Goal: Task Accomplishment & Management: Manage account settings

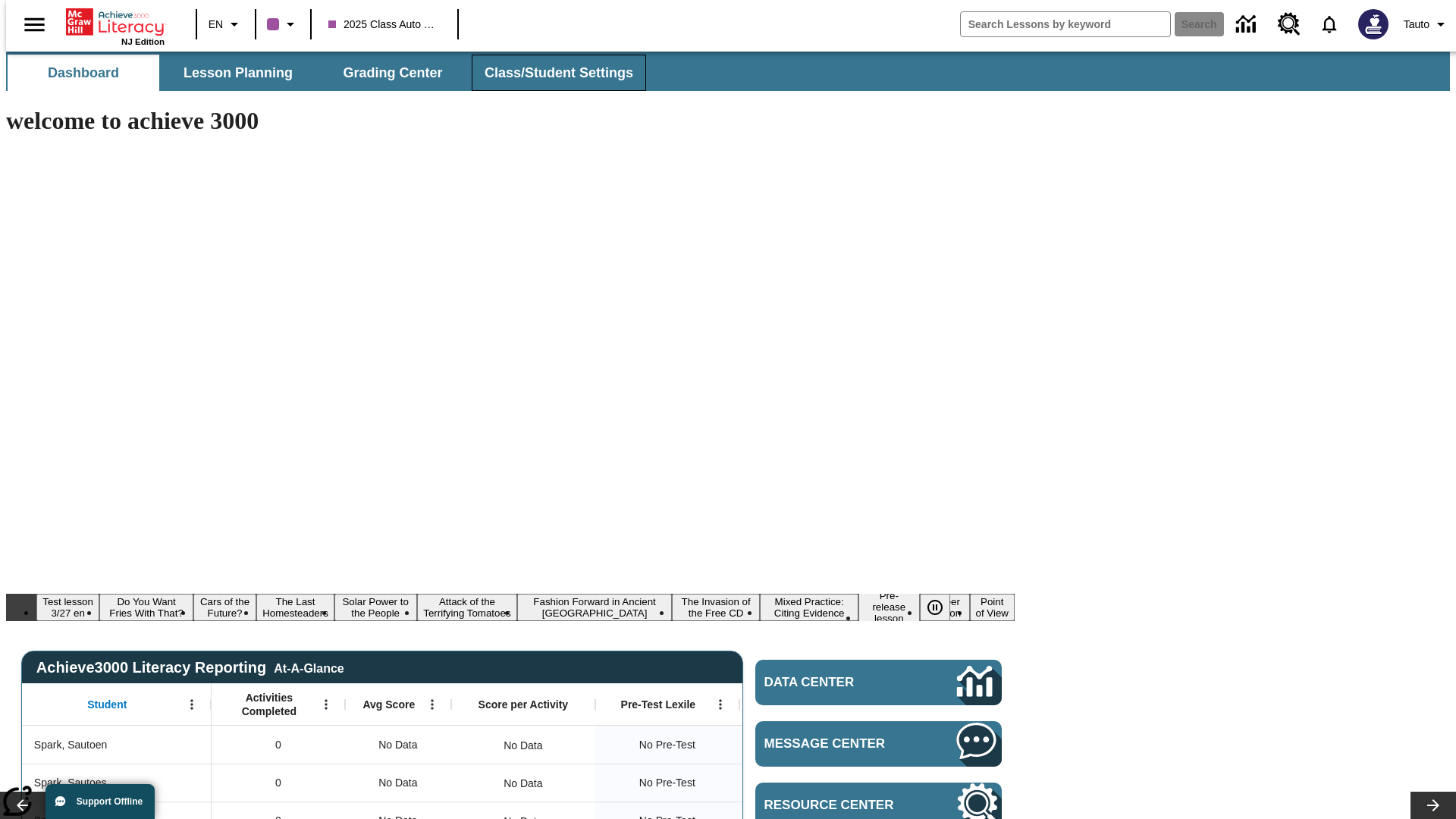
click at [550, 73] on span "Class/Student Settings" at bounding box center [559, 73] width 149 height 17
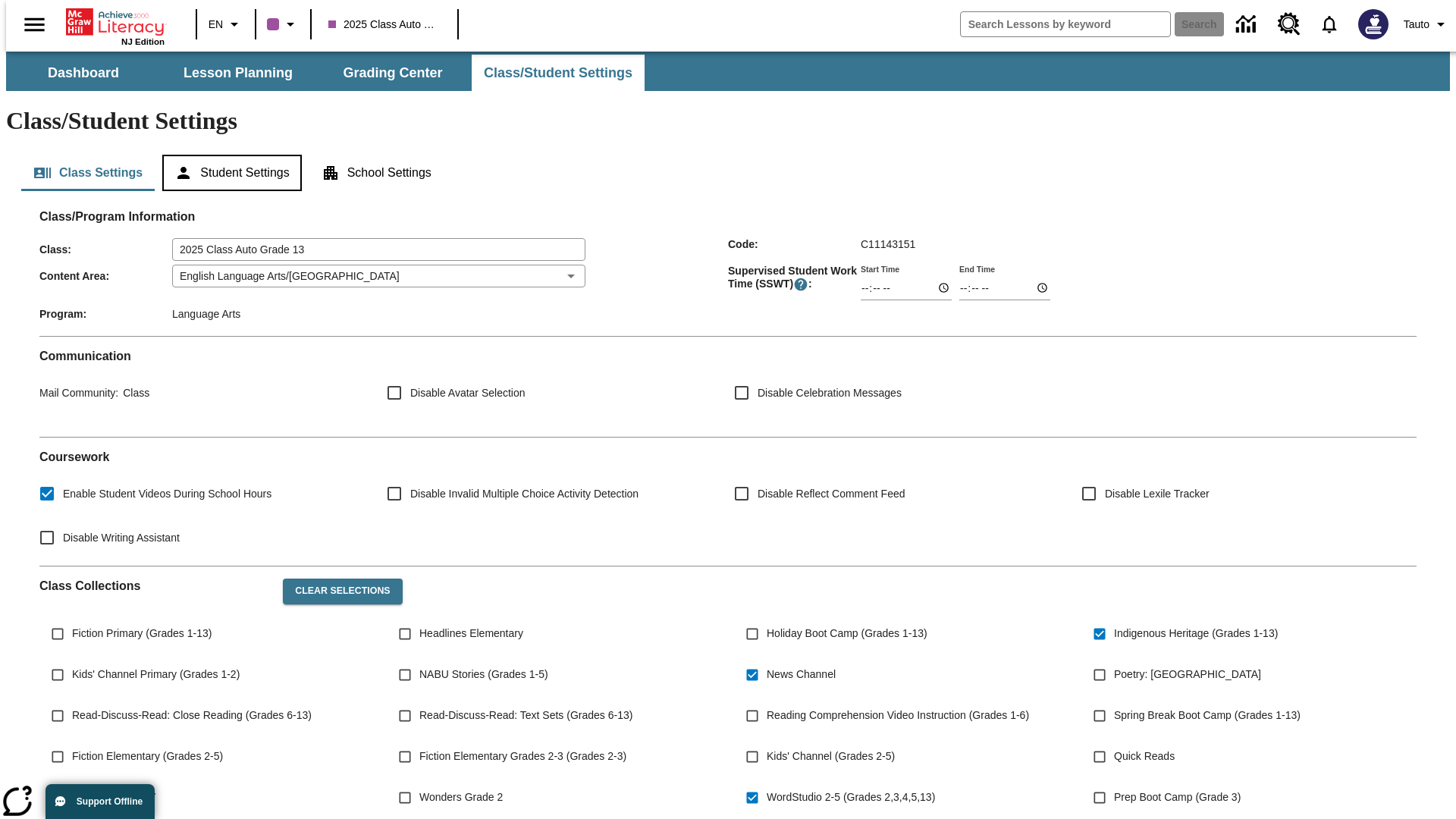
click at [229, 155] on button "Student Settings" at bounding box center [232, 173] width 139 height 37
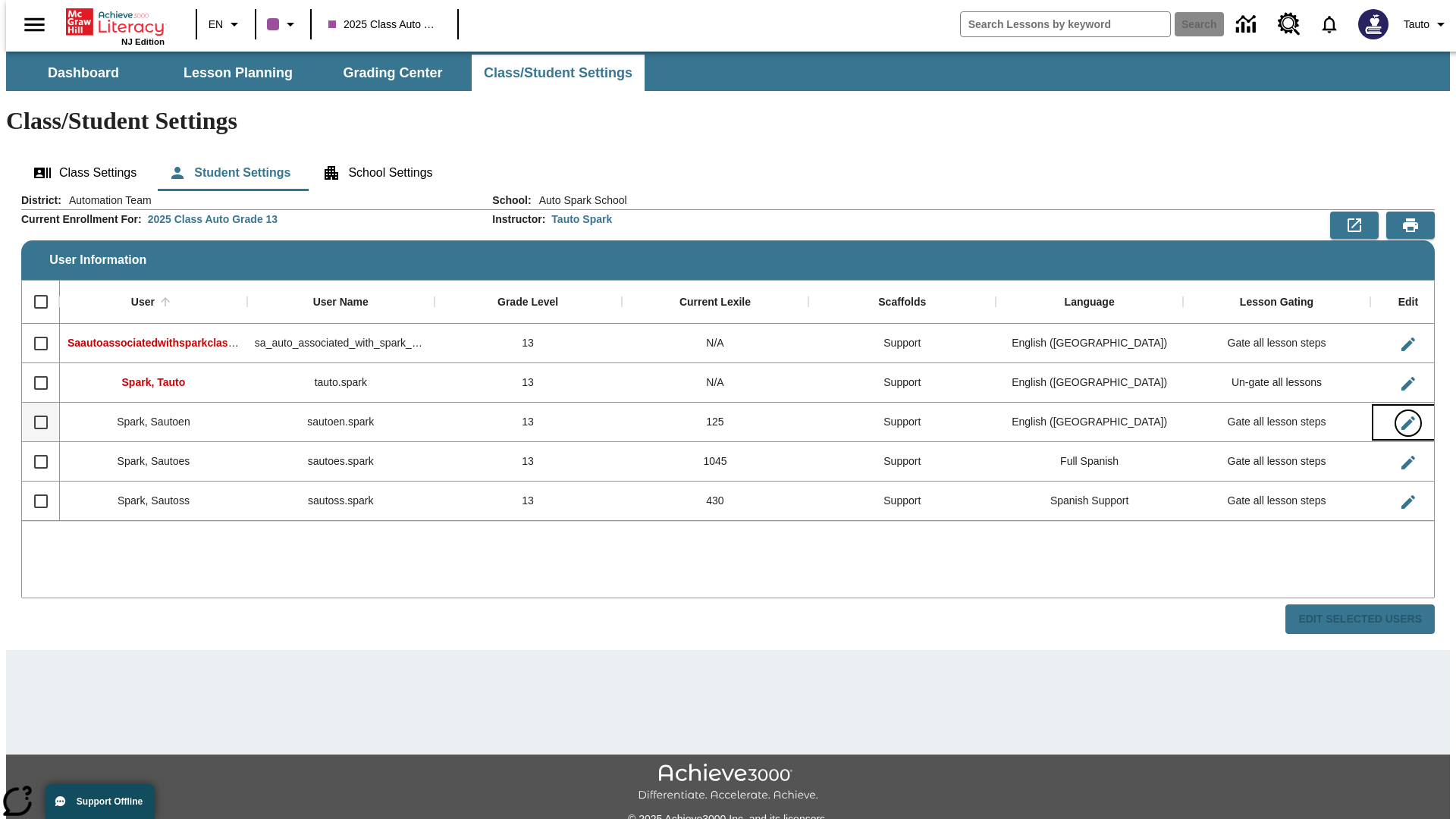
click at [1402, 417] on icon "Edit User" at bounding box center [1409, 424] width 14 height 14
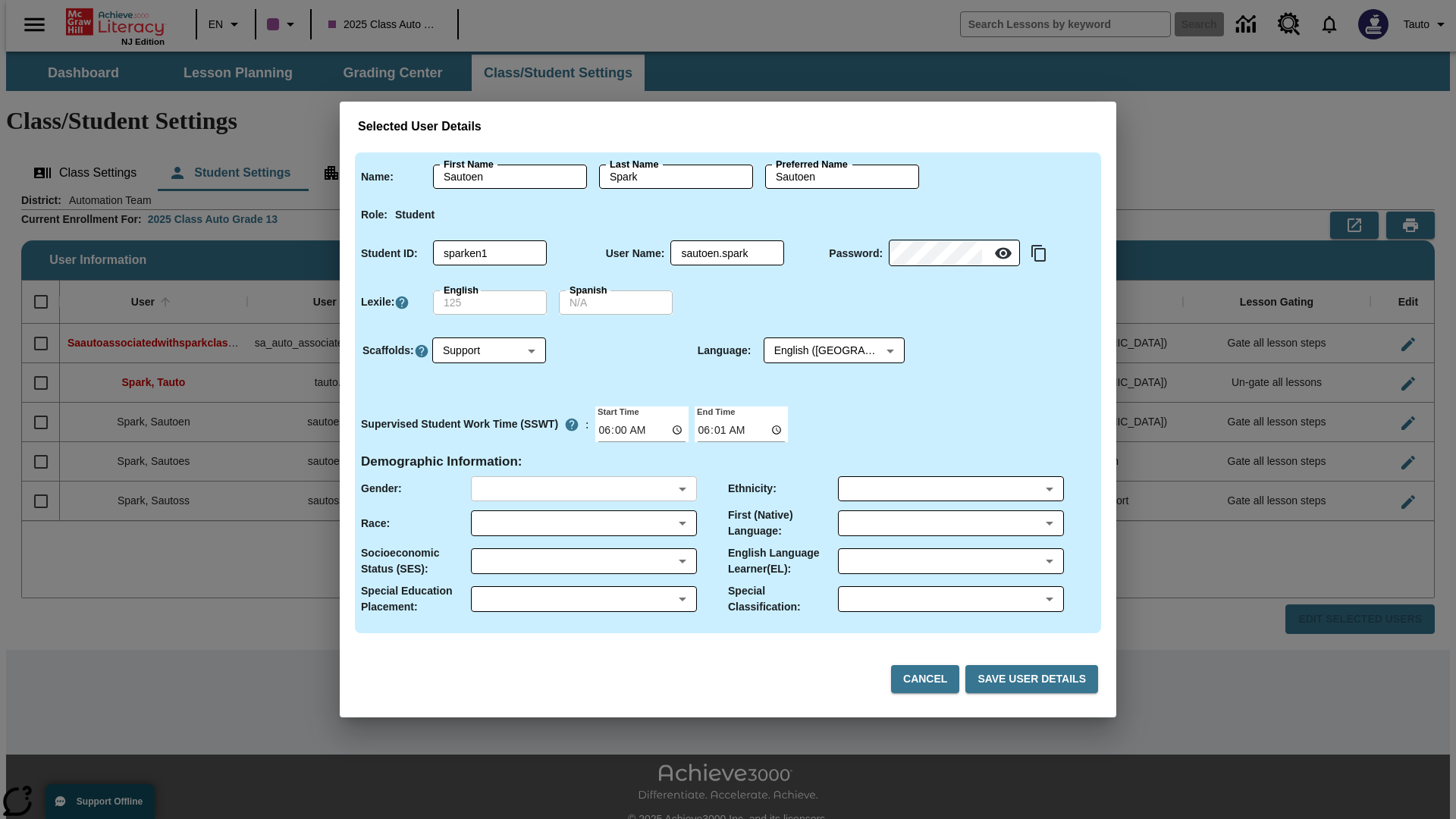
click at [583, 489] on body "Skip to main content NJ Edition EN 2025 Class Auto Grade 13 Search 0 Tauto Dash…" at bounding box center [728, 452] width 1444 height 801
click at [583, 523] on body "Skip to main content NJ Edition EN 2025 Class Auto Grade 13 Search 0 Tauto Dash…" at bounding box center [728, 452] width 1444 height 801
click at [583, 561] on body "Skip to main content NJ Edition EN 2025 Class Auto Grade 13 Search 0 Tauto Dash…" at bounding box center [728, 452] width 1444 height 801
click at [583, 599] on body "Skip to main content NJ Edition EN 2025 Class Auto Grade 13 Search 0 Tauto Dash…" at bounding box center [728, 452] width 1444 height 801
click at [950, 489] on body "Skip to main content NJ Edition EN 2025 Class Auto Grade 13 Search 0 Tauto Dash…" at bounding box center [728, 452] width 1444 height 801
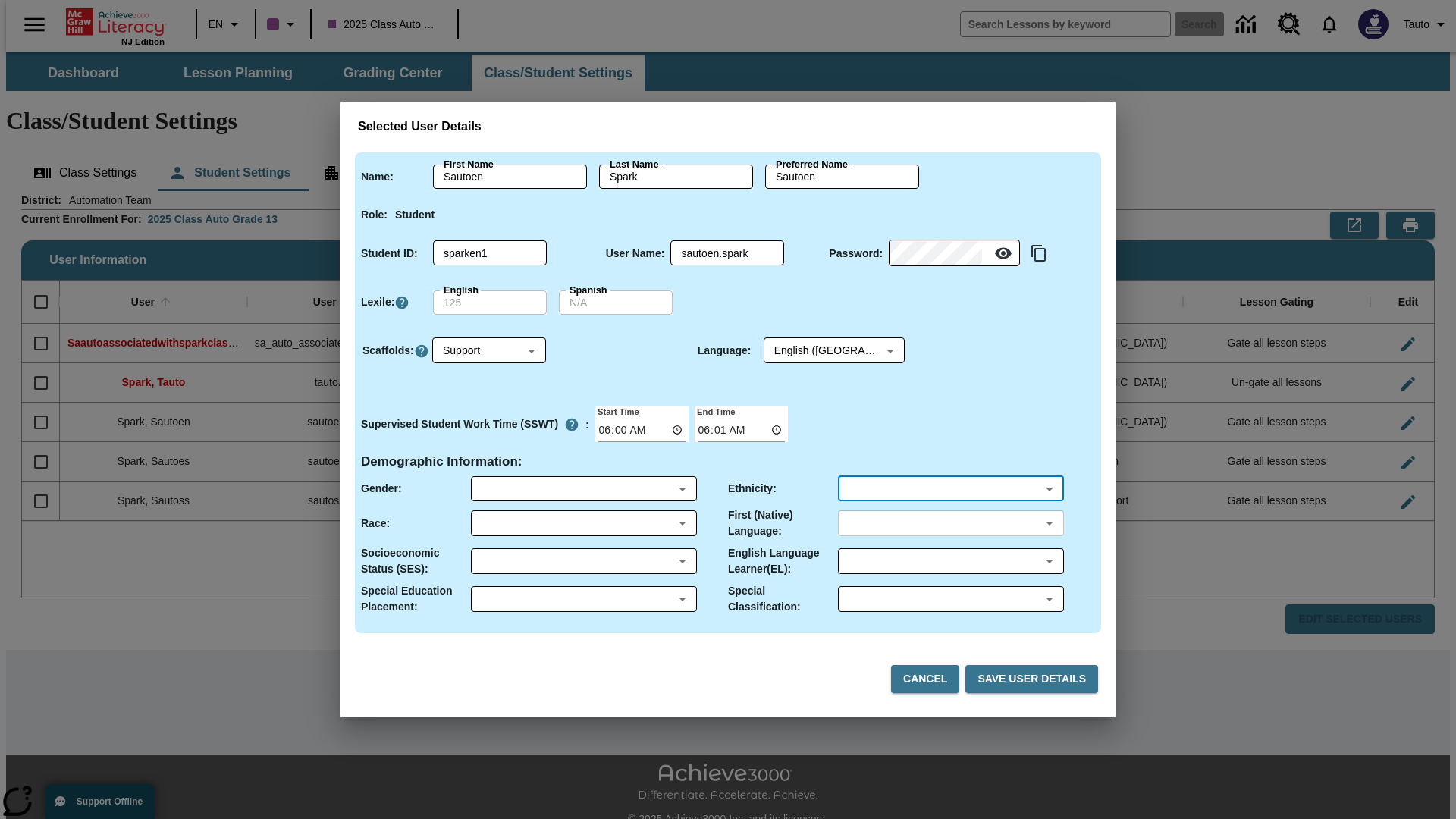
click at [950, 523] on body "Skip to main content NJ Edition EN 2025 Class Auto Grade 13 Search 0 Tauto Dash…" at bounding box center [728, 452] width 1444 height 801
